Goal: Task Accomplishment & Management: Use online tool/utility

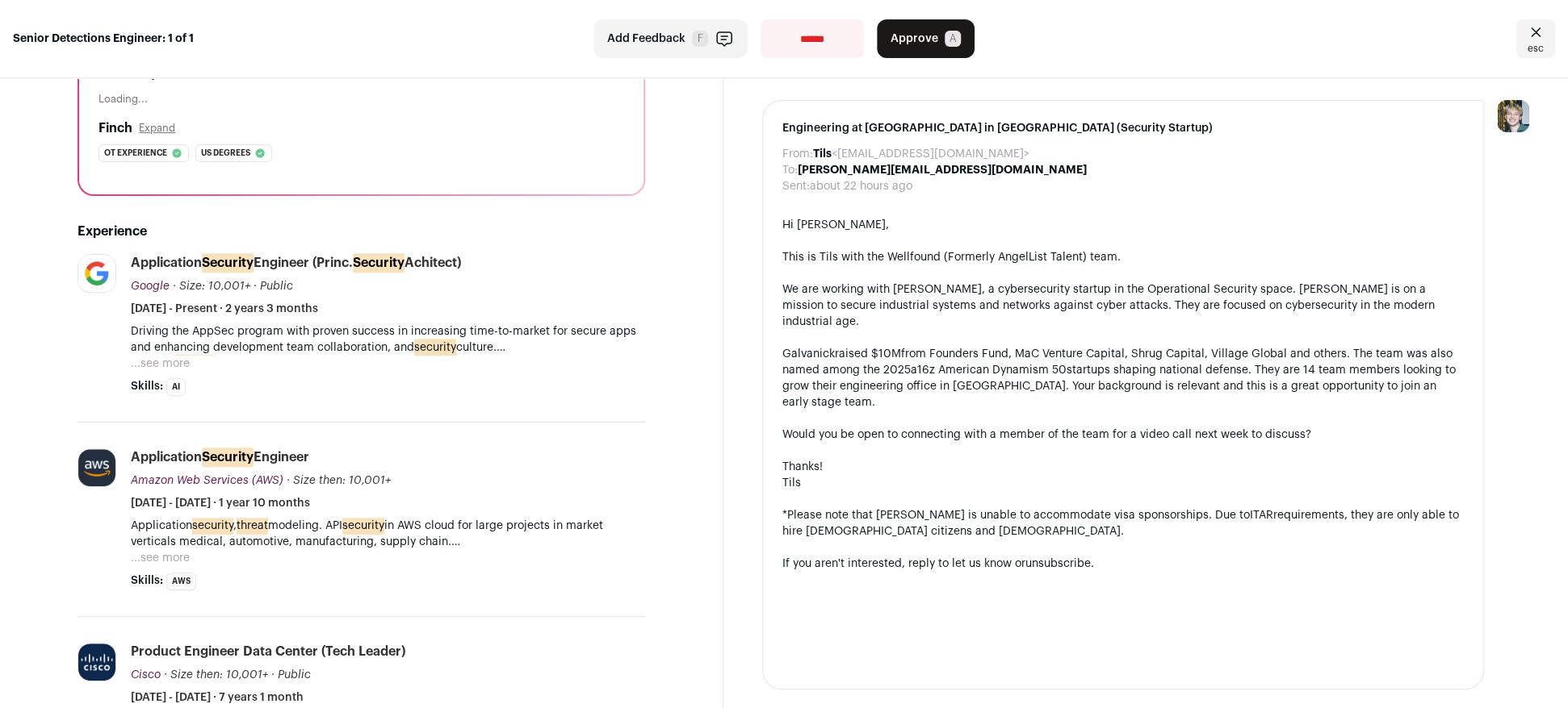
scroll to position [237, 0]
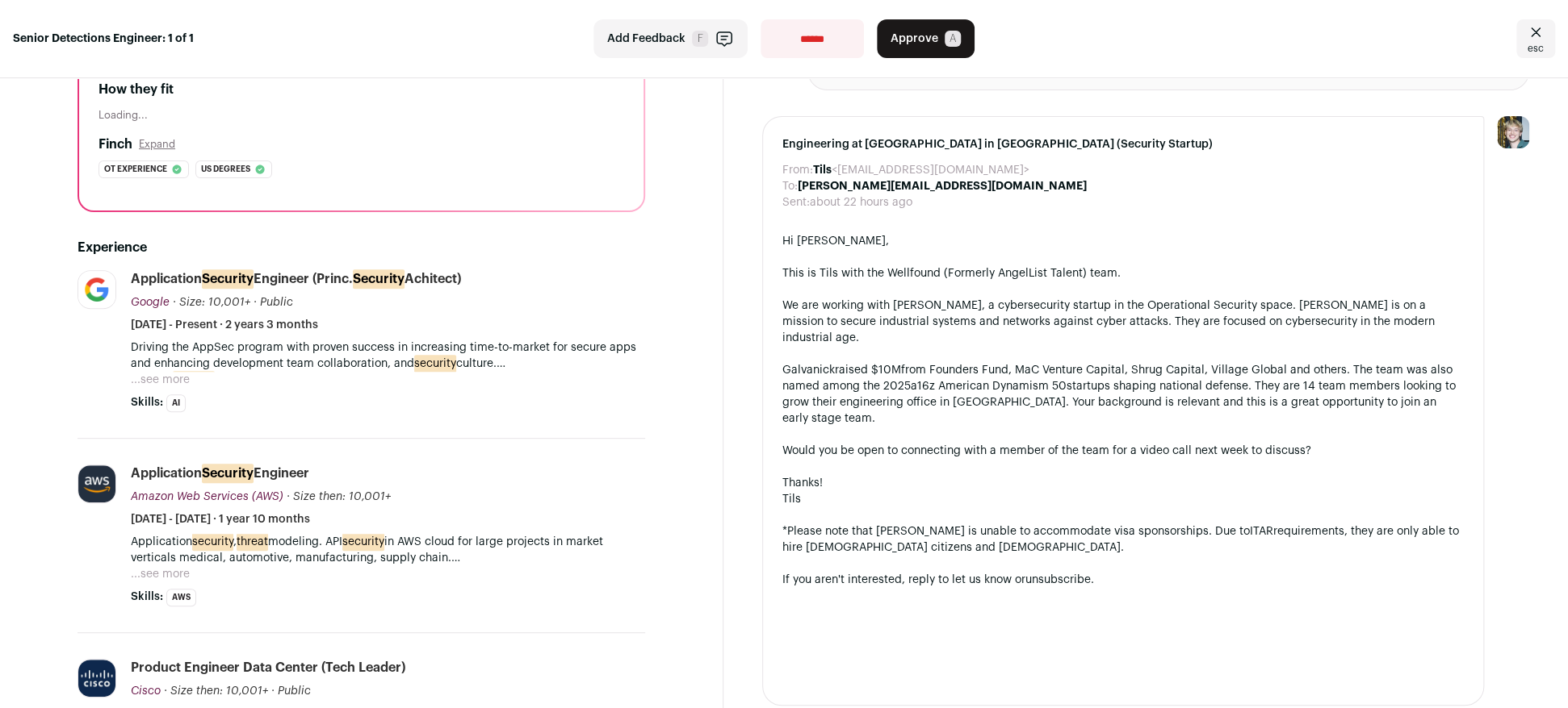
click at [164, 379] on button "...see more" at bounding box center [161, 379] width 59 height 16
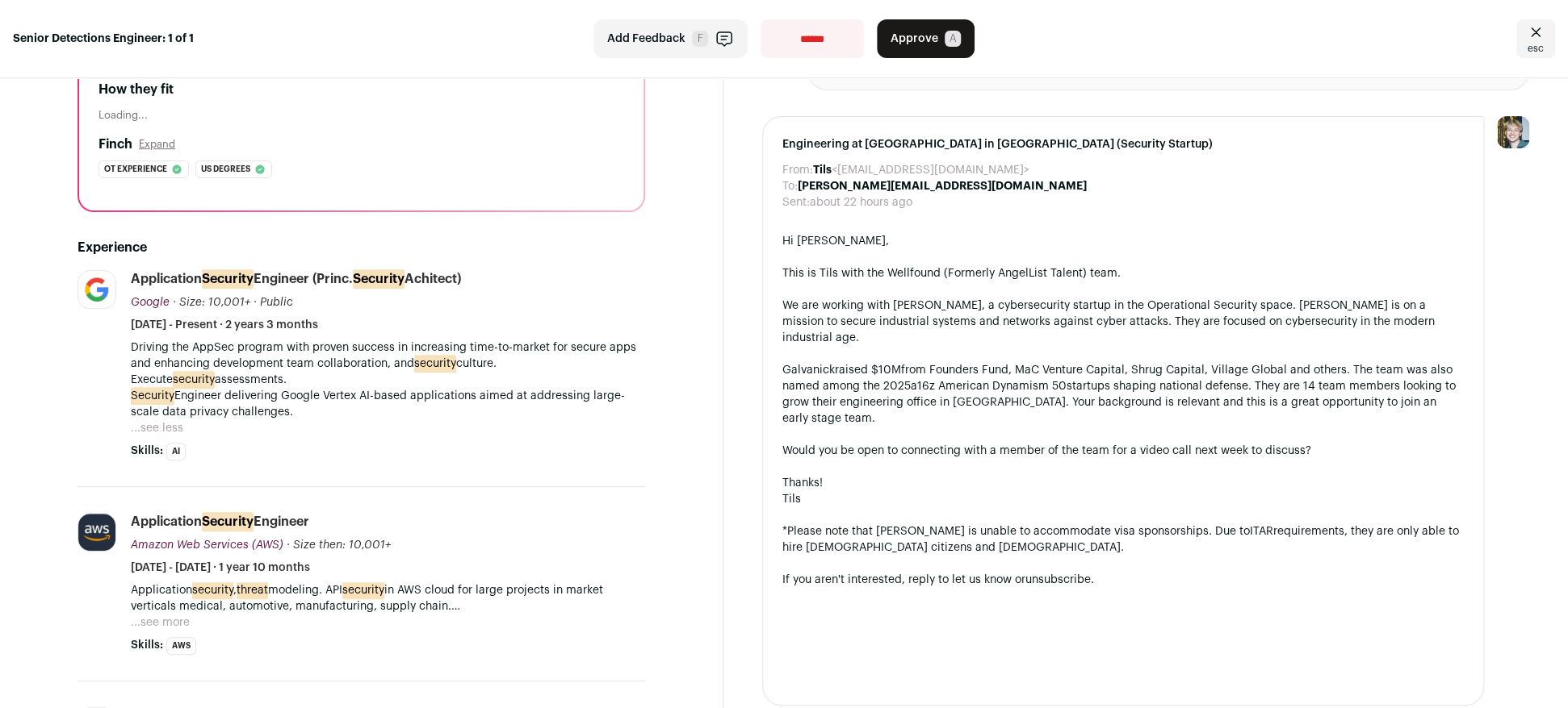
click at [179, 625] on button "...see more" at bounding box center [161, 622] width 59 height 16
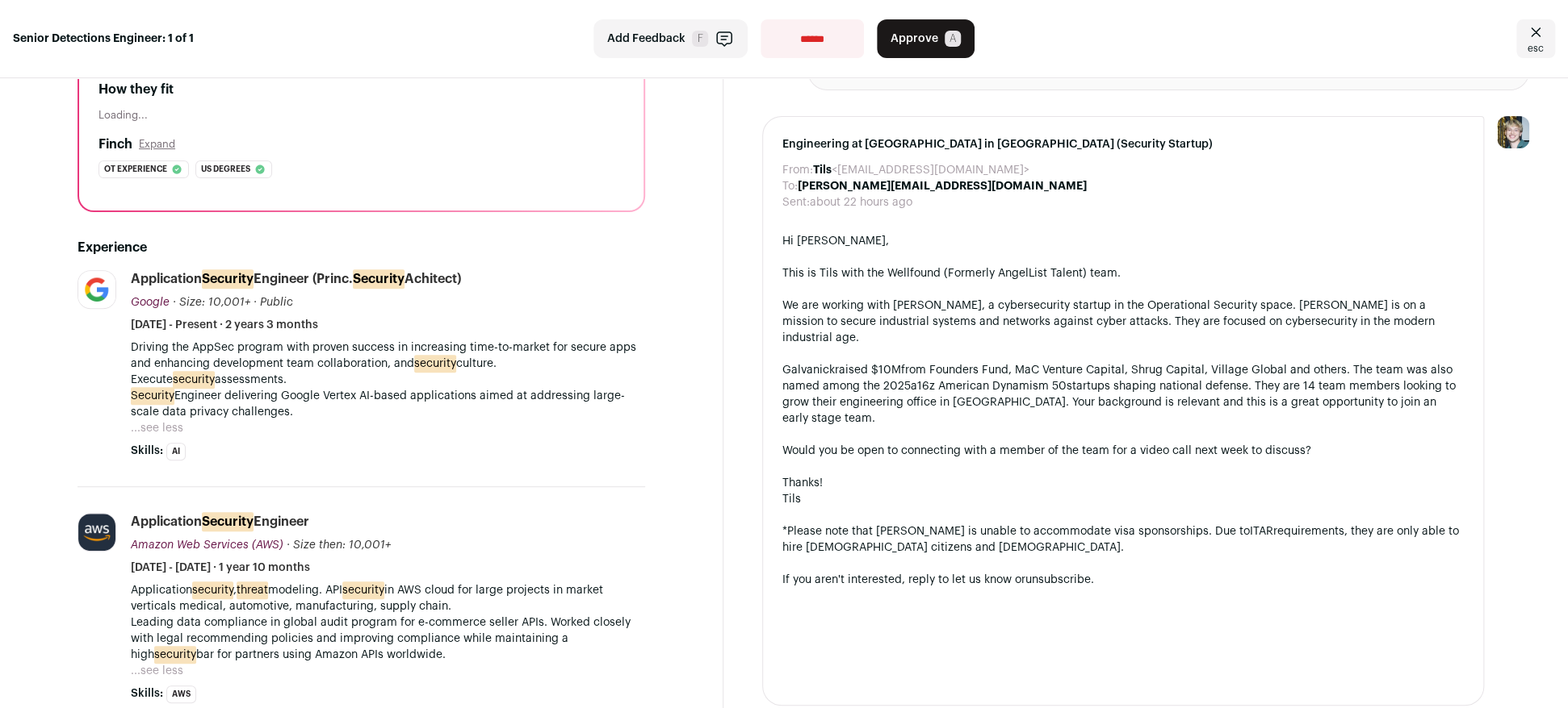
scroll to position [467, 0]
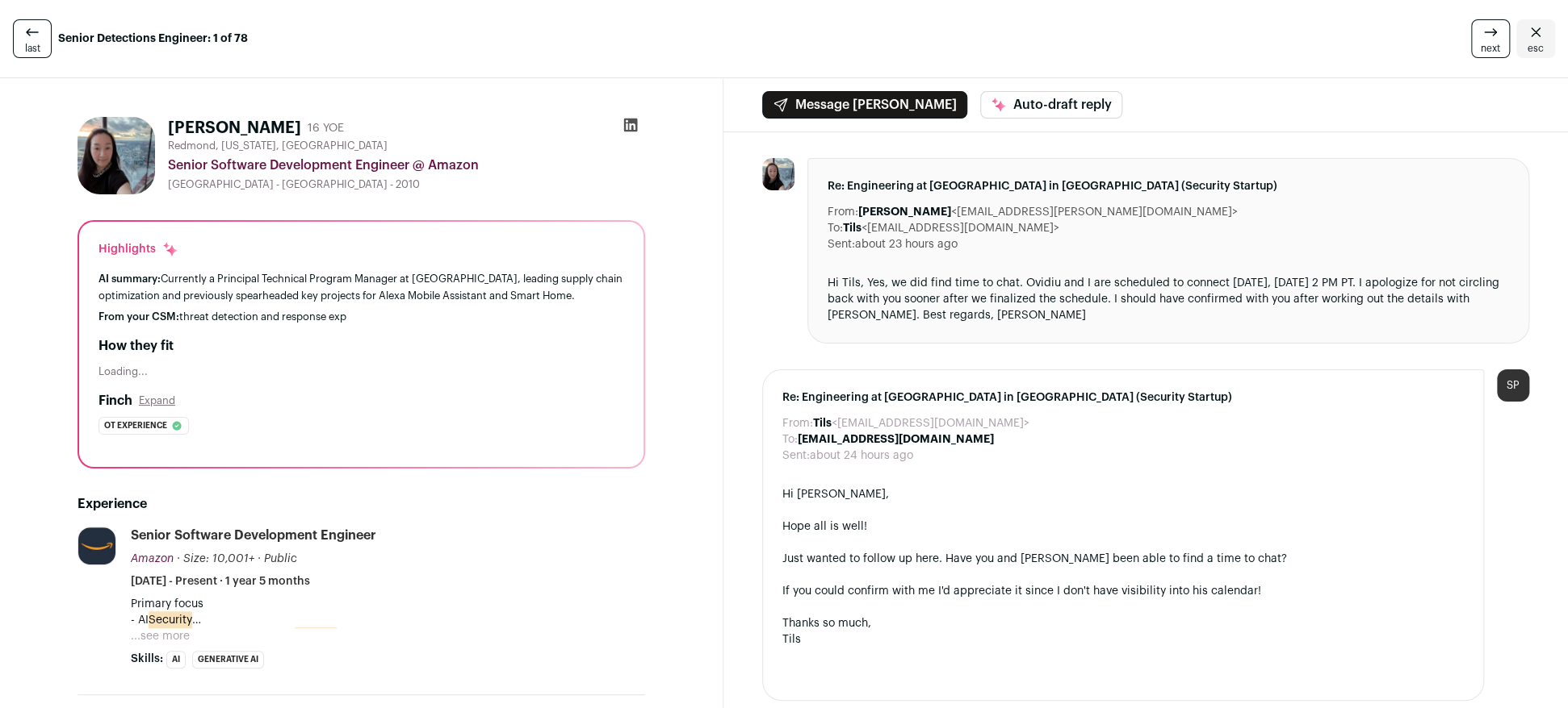
click at [631, 123] on icon at bounding box center [630, 124] width 16 height 16
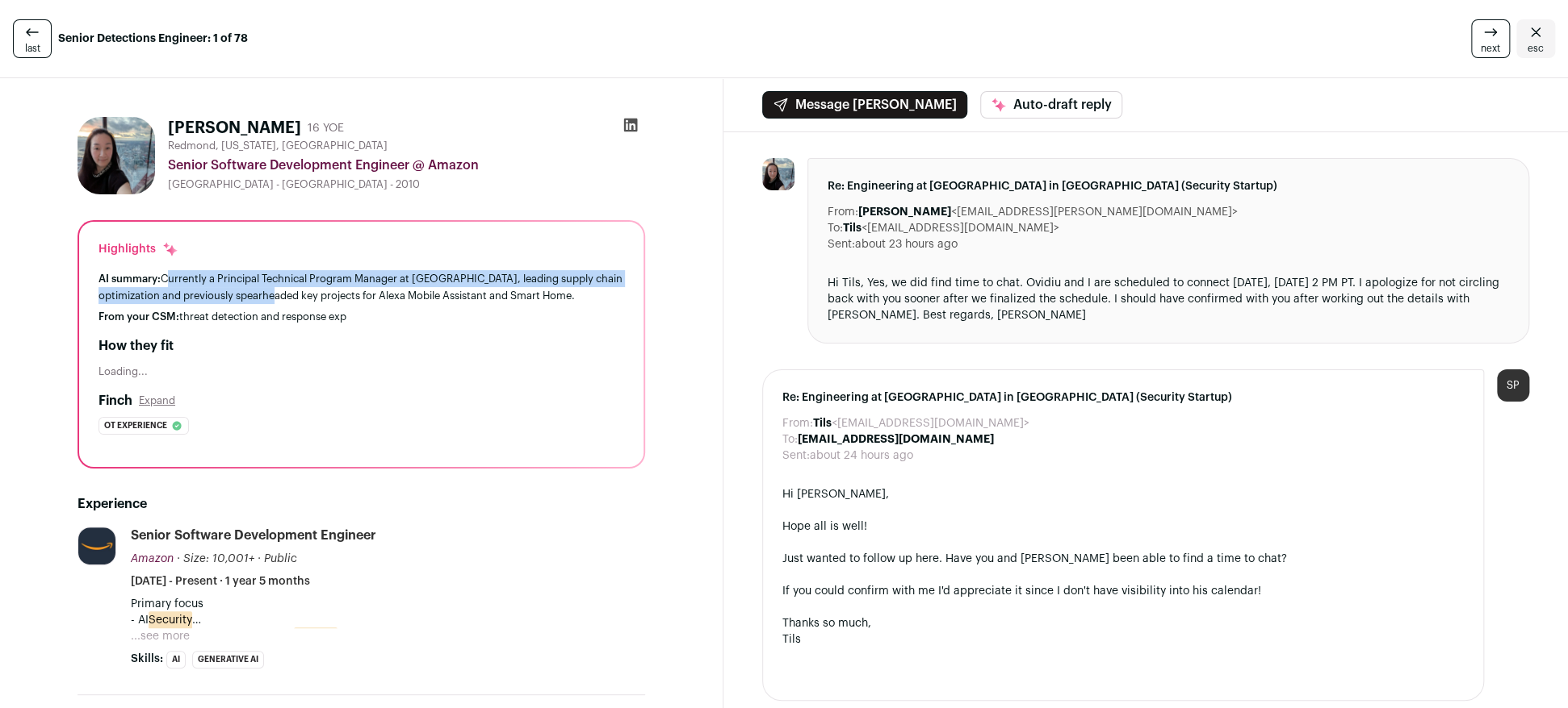
drag, startPoint x: 163, startPoint y: 278, endPoint x: 330, endPoint y: 298, distance: 168.2
click at [330, 298] on div "AI summary: Currently a Principal Technical Program Manager at Amazon, leading …" at bounding box center [361, 287] width 526 height 33
